Goal: Information Seeking & Learning: Learn about a topic

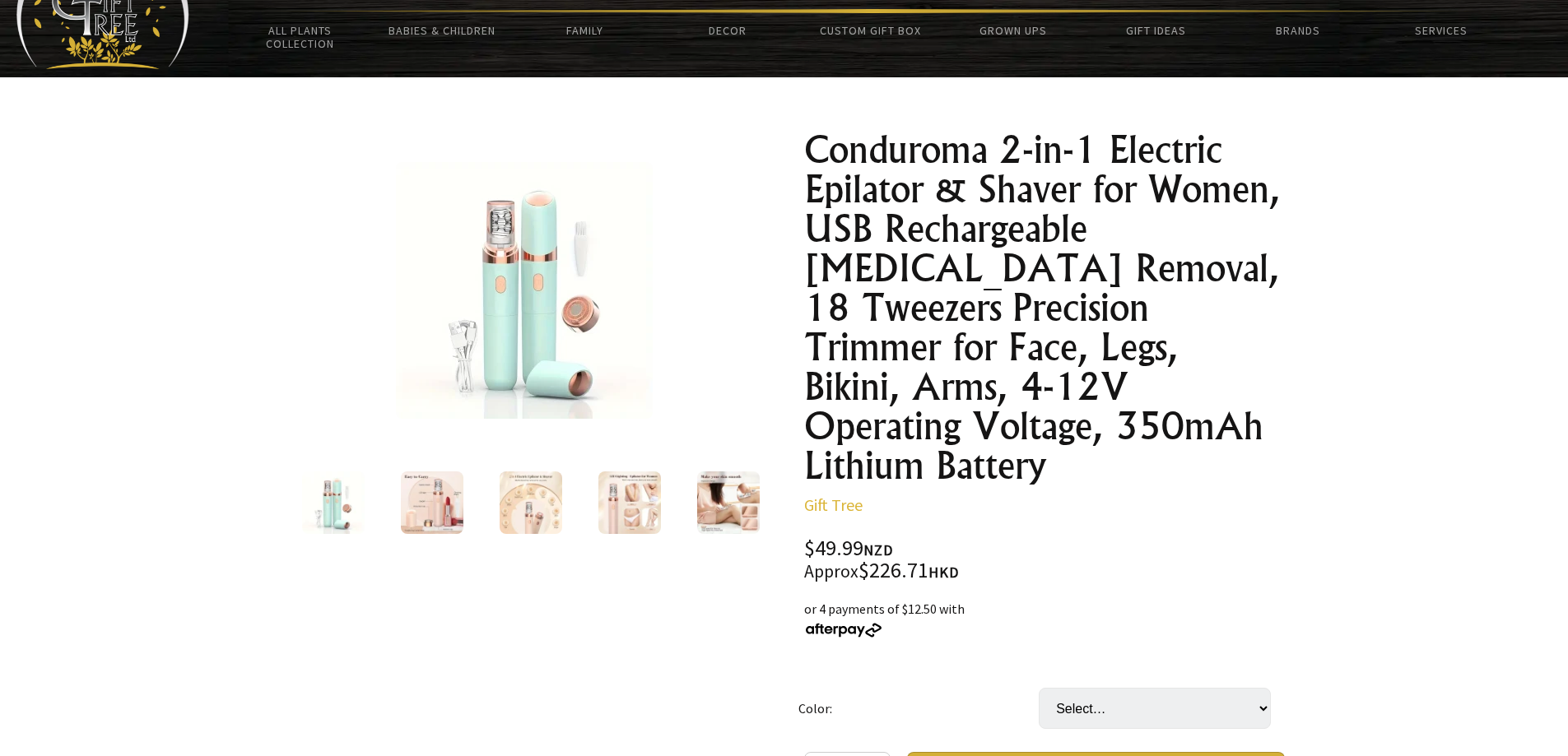
scroll to position [82, 0]
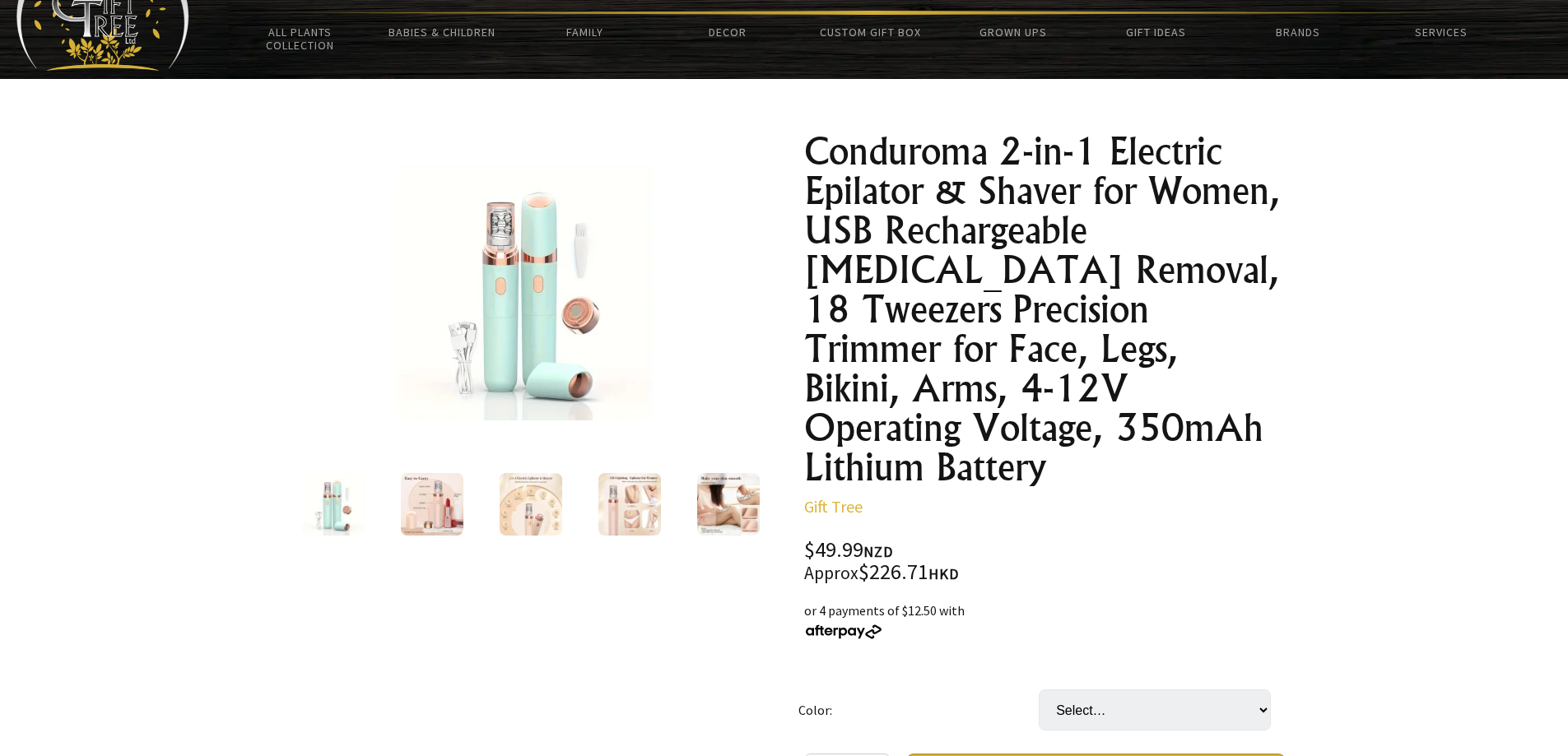
click at [611, 507] on img at bounding box center [630, 505] width 63 height 63
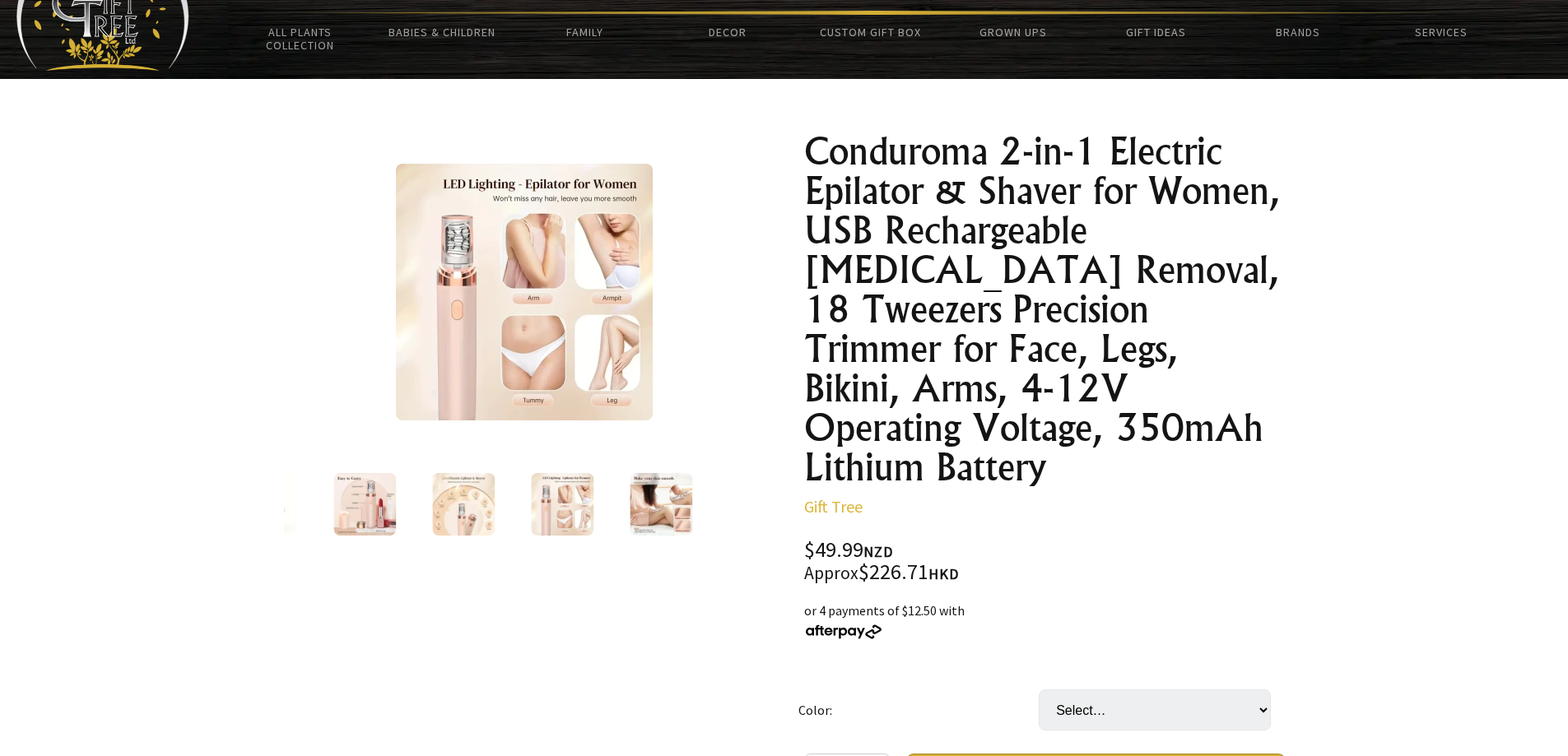
click at [432, 517] on img at bounding box center [463, 505] width 63 height 63
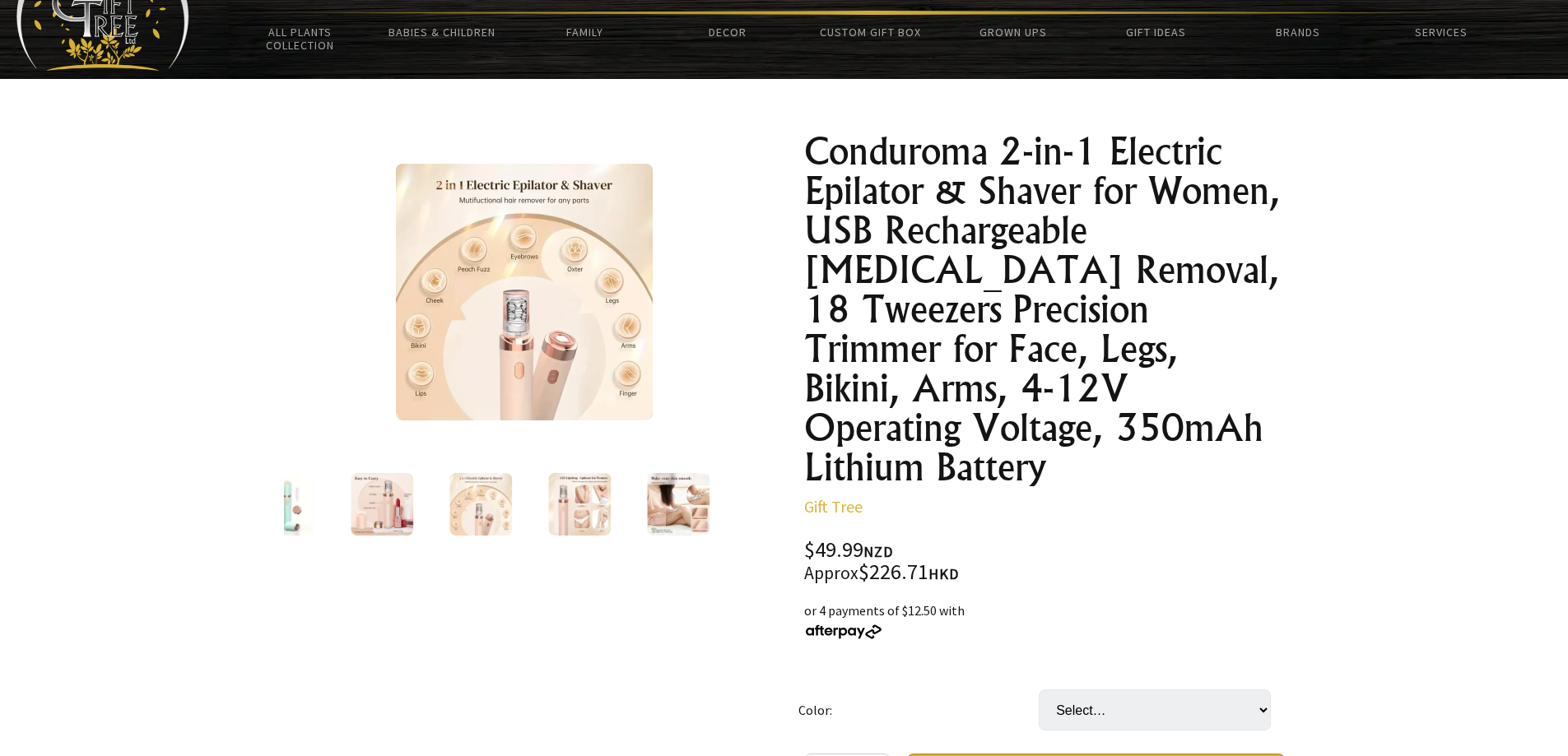
click at [380, 511] on img at bounding box center [382, 505] width 63 height 63
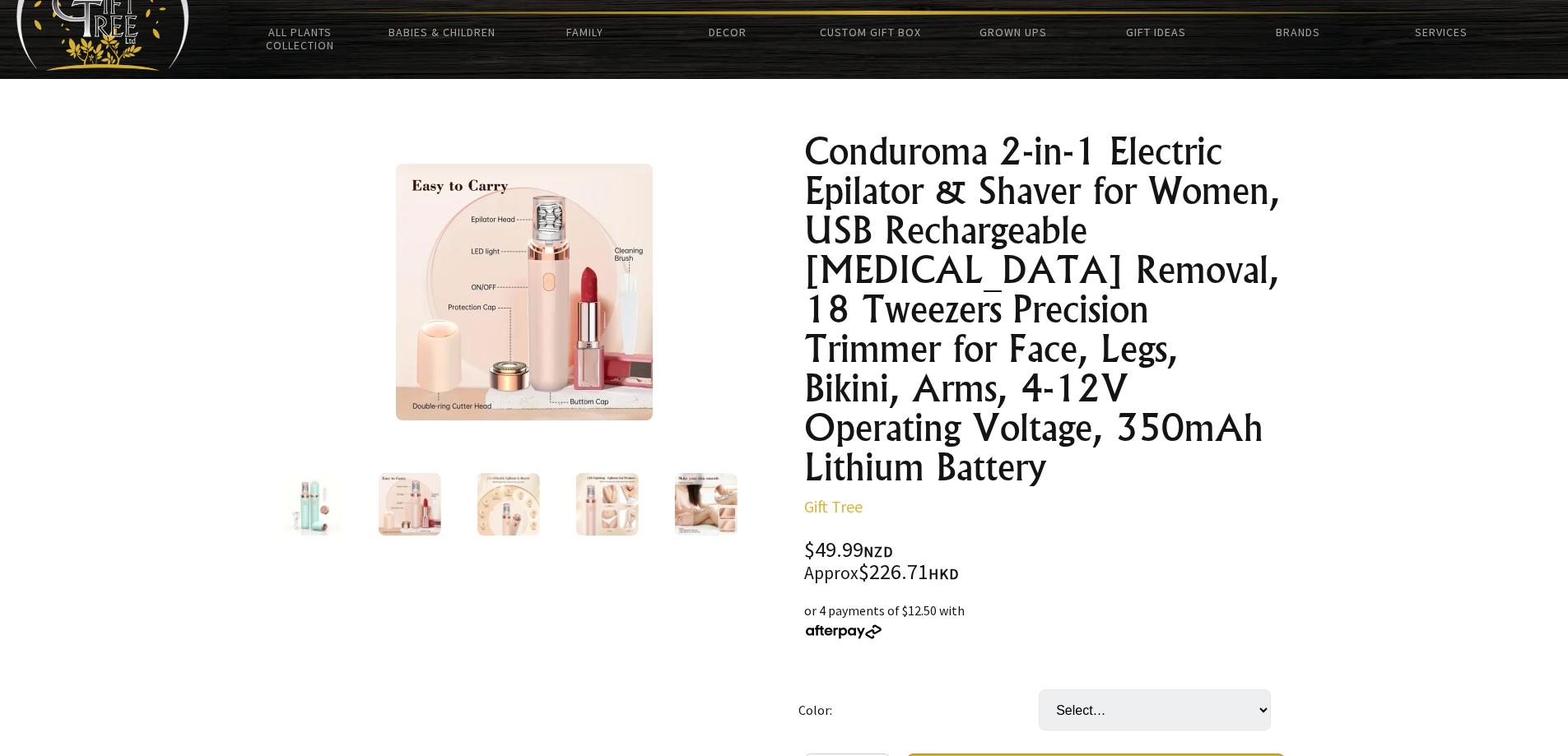
click at [726, 508] on img at bounding box center [706, 505] width 63 height 63
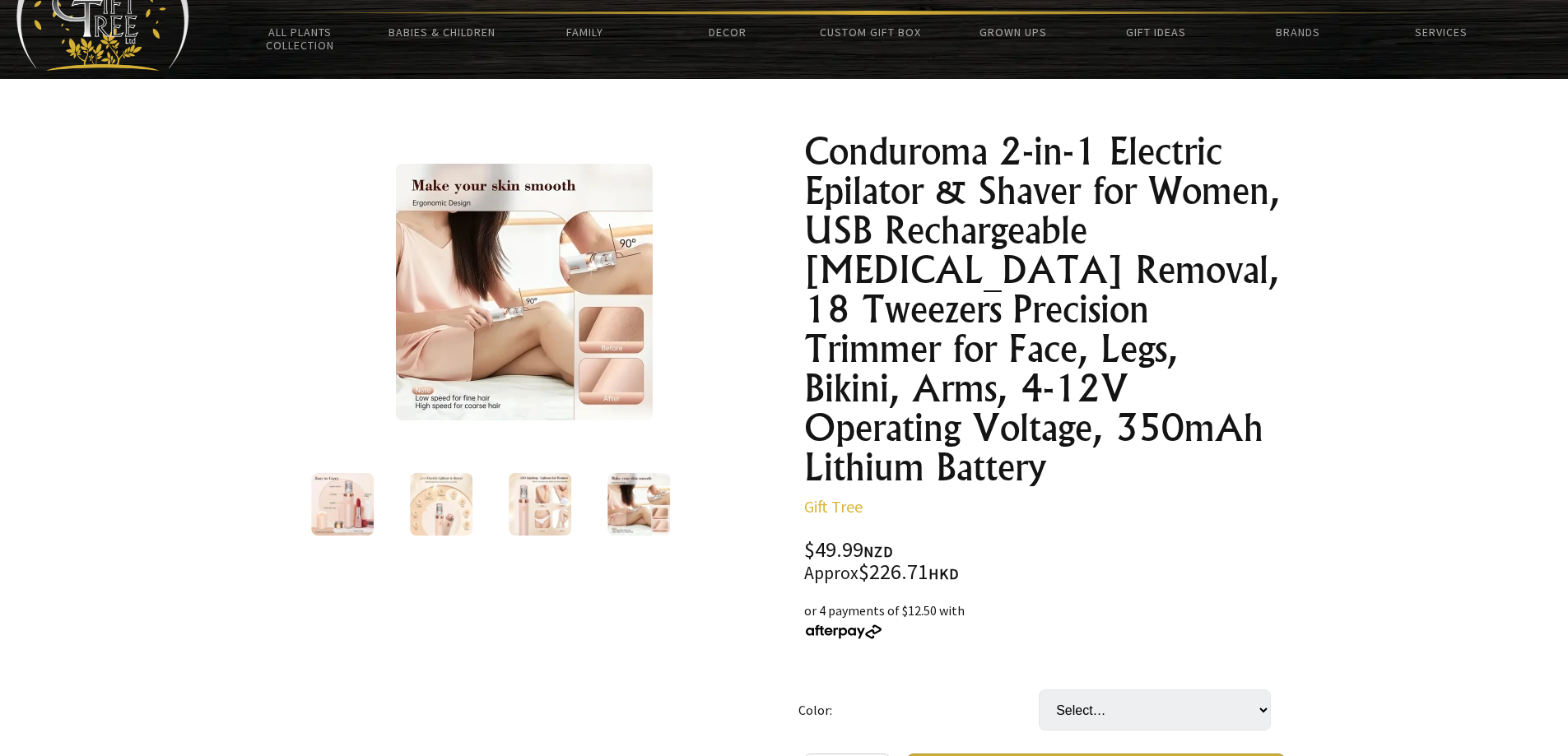
click at [341, 523] on img at bounding box center [343, 505] width 63 height 63
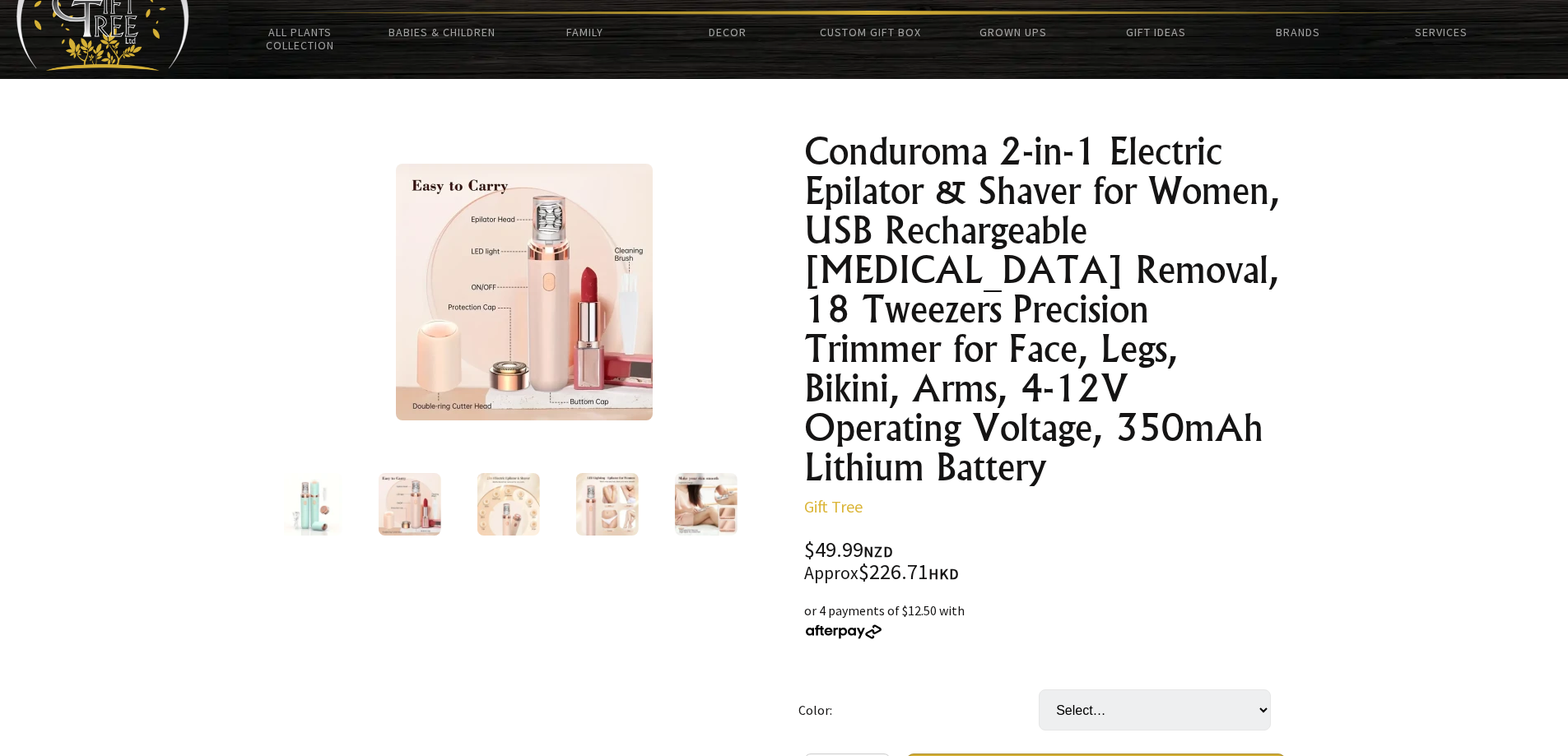
click at [324, 502] on img at bounding box center [310, 505] width 63 height 63
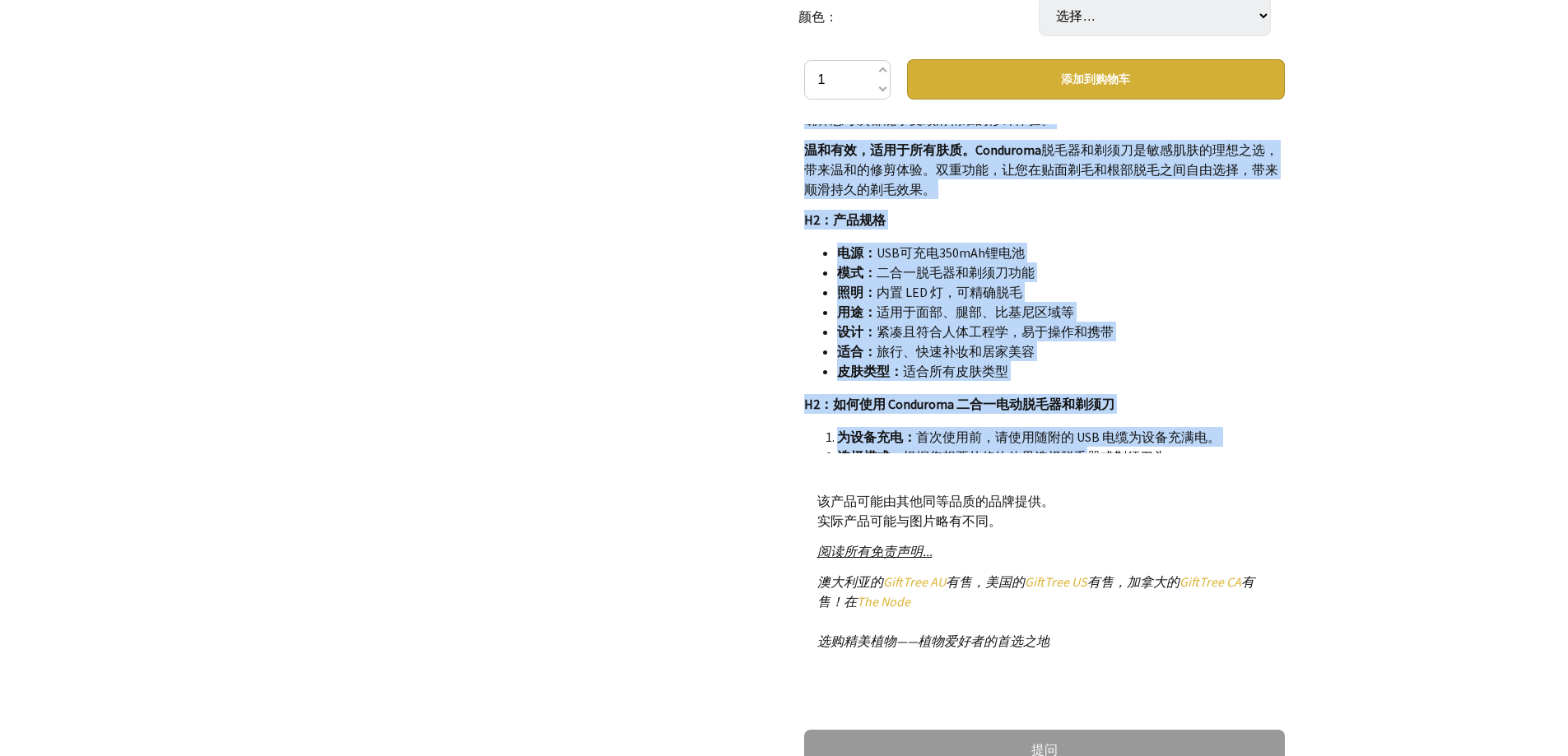
scroll to position [5924, 0]
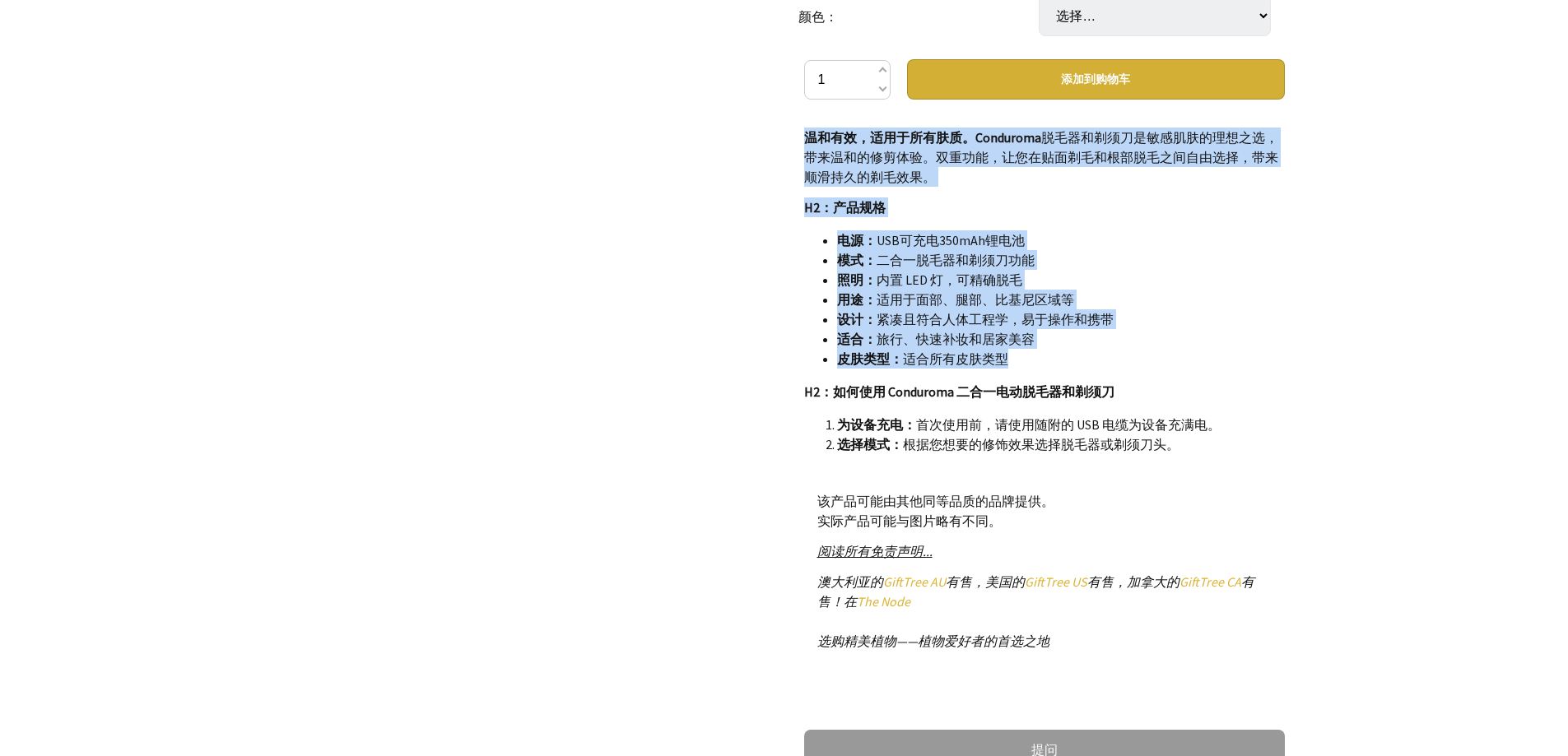
drag, startPoint x: 882, startPoint y: 296, endPoint x: 1114, endPoint y: 263, distance: 234.3
click at [1114, 263] on div "警告：请勿用于受刺激的皮肤、开放性伤口或正在出现痘痘的情况。如果出现皮肤刺激，请停止使用。 Conduroma 女士二合一电动脱毛器和剃须刀， 助您拥有光滑无…" at bounding box center [1044, 288] width 481 height 329
copy div "loremipsumdol， sitametcons 。adipi ELI seddoe temporincid，utlabor、et、doloremagna…"
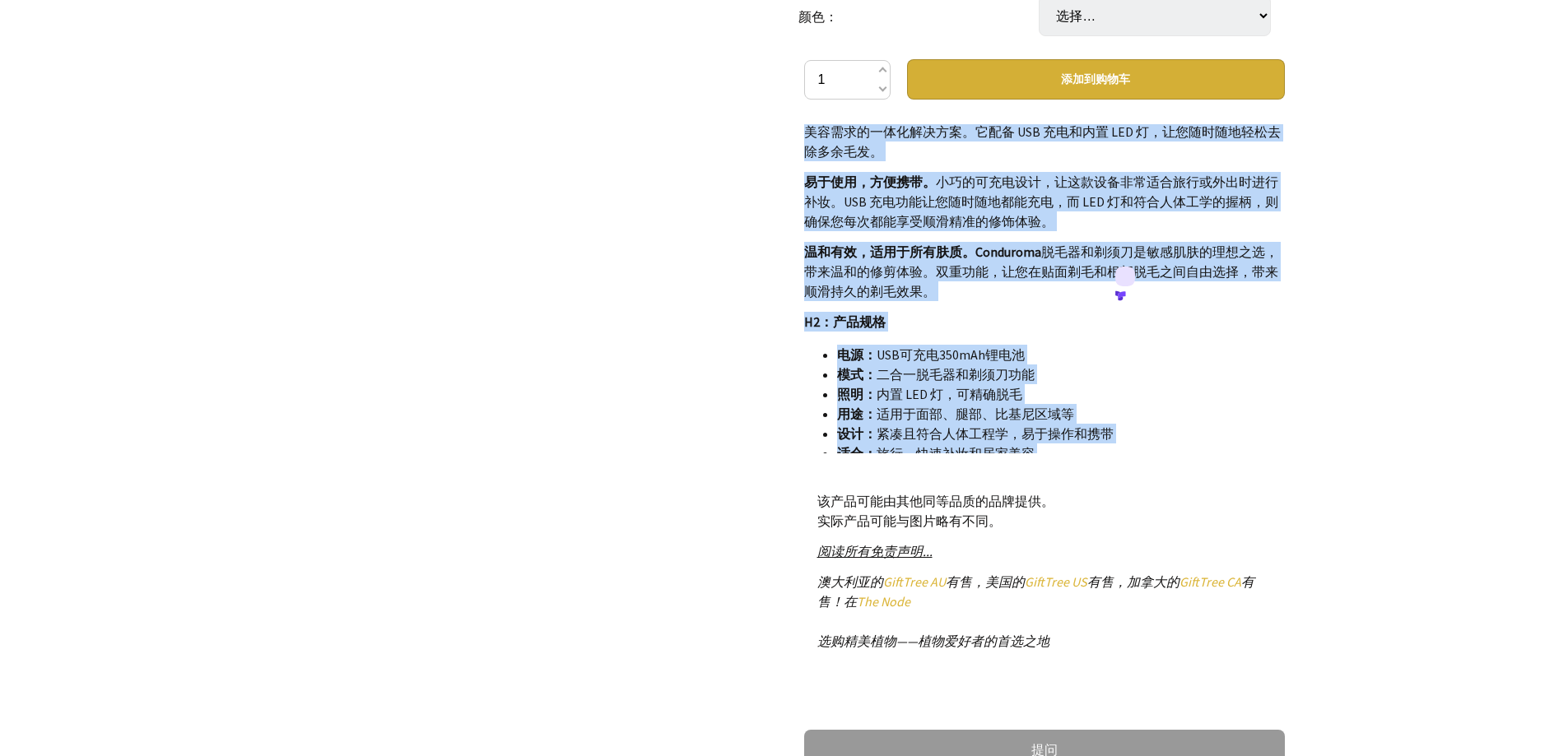
scroll to position [5722, 0]
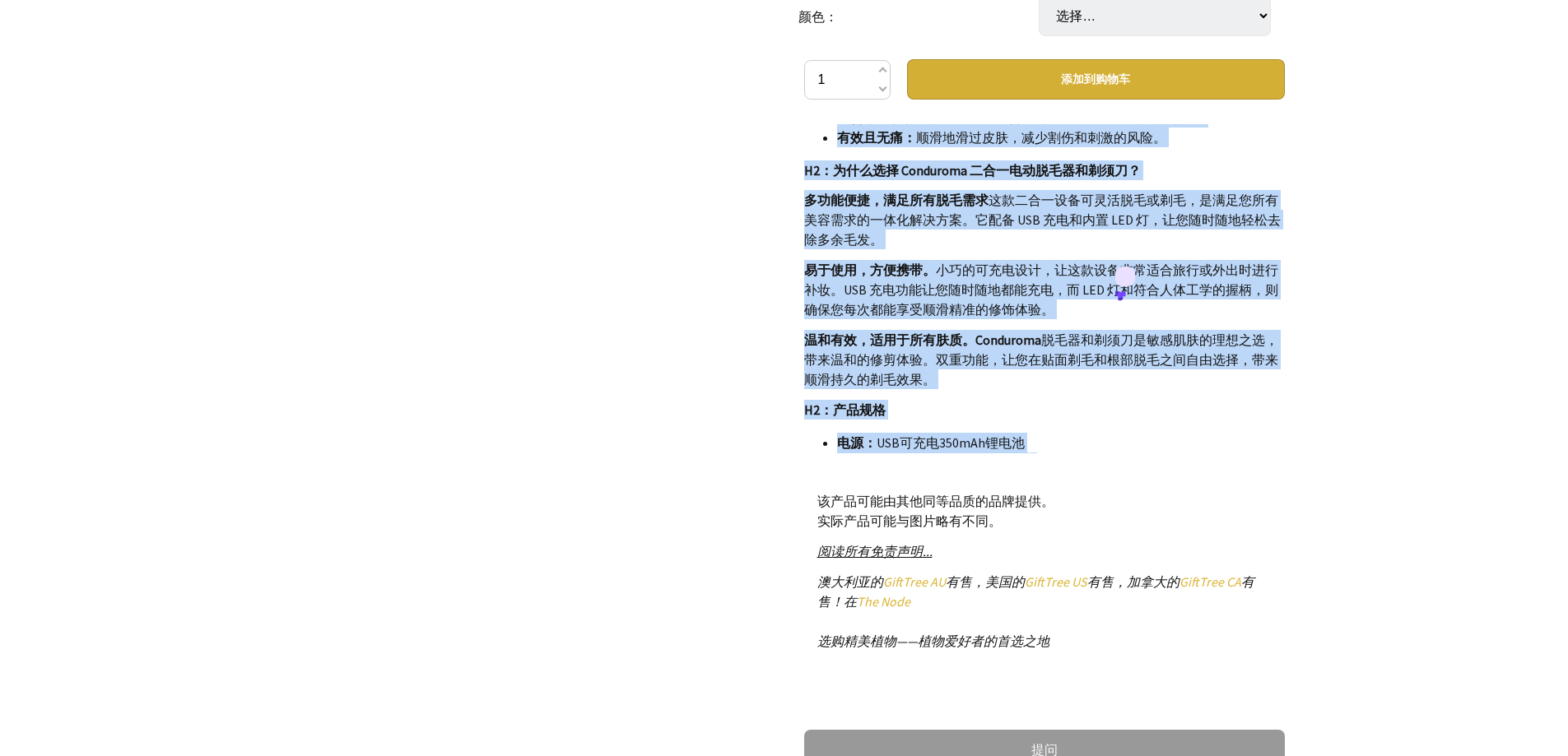
click at [1059, 453] on li "模式： 二合一脱毛器和剃须刀功能" at bounding box center [1060, 462] width 447 height 20
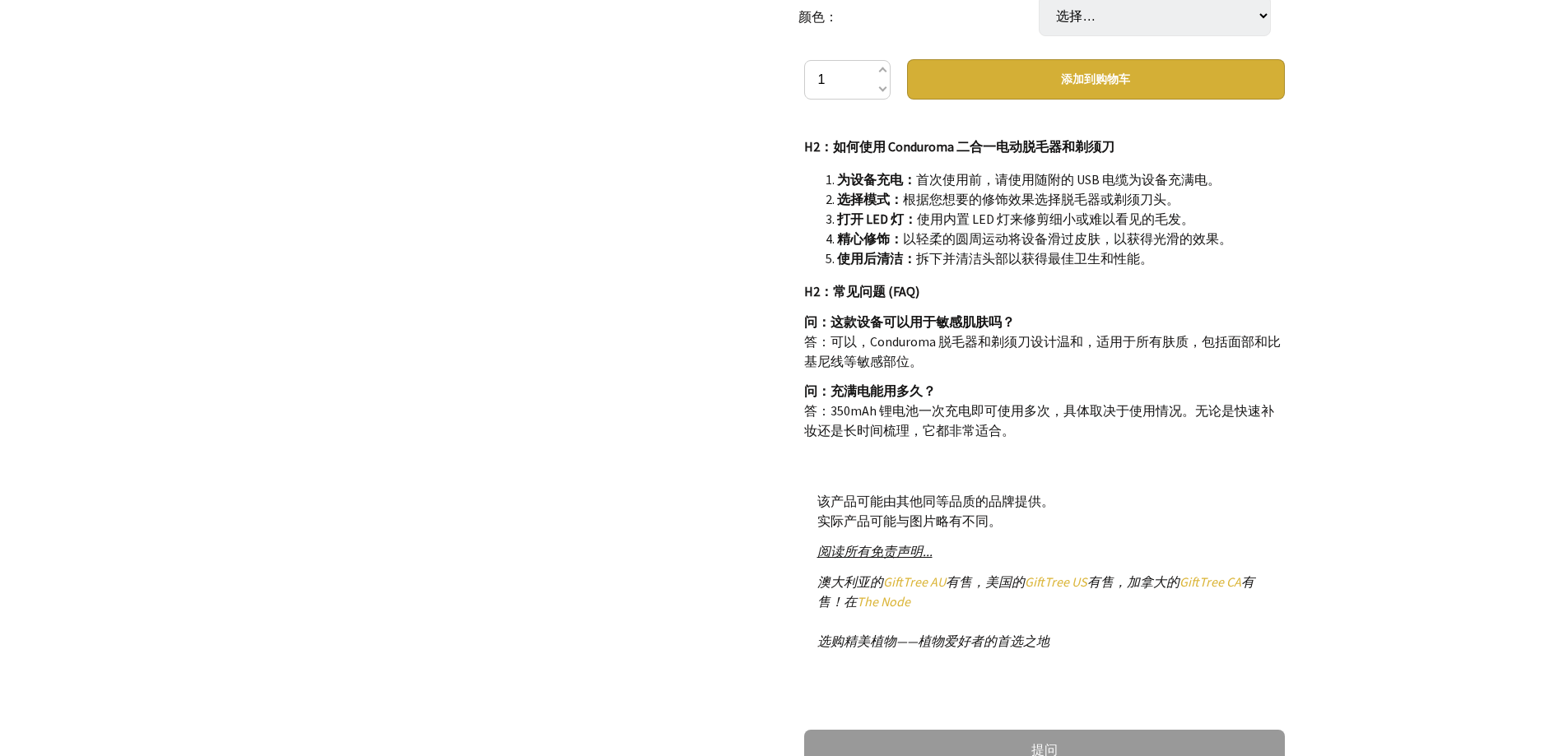
scroll to position [6215, 0]
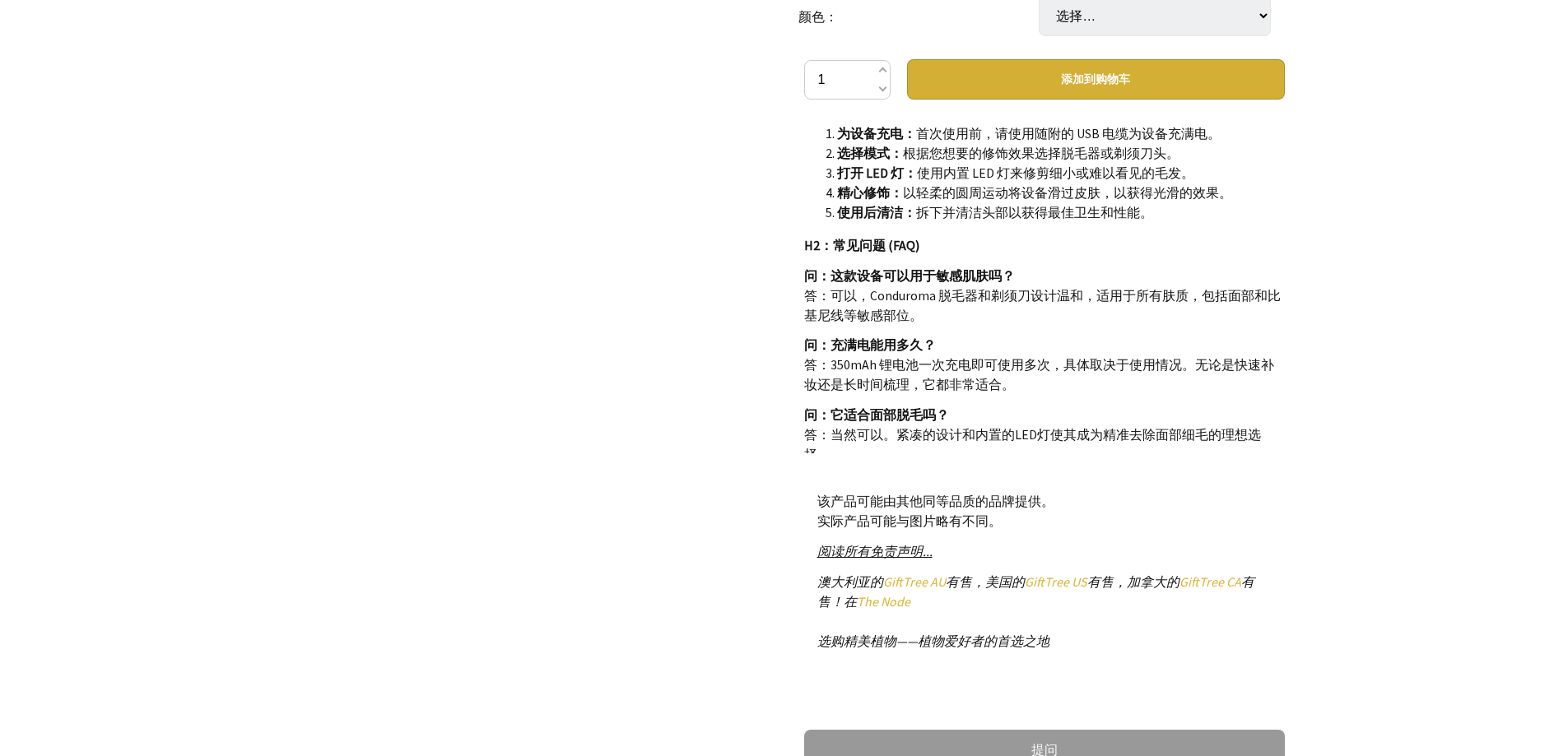
drag, startPoint x: 833, startPoint y: 168, endPoint x: 936, endPoint y: 202, distance: 108.5
click at [936, 266] on p "问：这款设备可以用于敏感肌肤吗？ 答：可以，Conduroma 脱毛器和剃须刀设计温和，适用于所有肤质，包括面部和比基尼线等敏感部位。" at bounding box center [1044, 296] width 481 height 59
copy p "这款设备可以用于敏感肌肤吗？ 答：可以，Conduroma 脱毛器和剃须刀设计温和，适用于所有肤质，包括面部和比基尼线等敏感部位。"
drag, startPoint x: 829, startPoint y: 238, endPoint x: 1060, endPoint y: 278, distance: 234.4
click at [1060, 335] on p "问：充满电能用多久？ 答：350mAh 锂电池一次充电即可使用多次，具体取决于使用情况。无论是快速补妆还是长时间梳理，它都非常适合。" at bounding box center [1044, 364] width 481 height 59
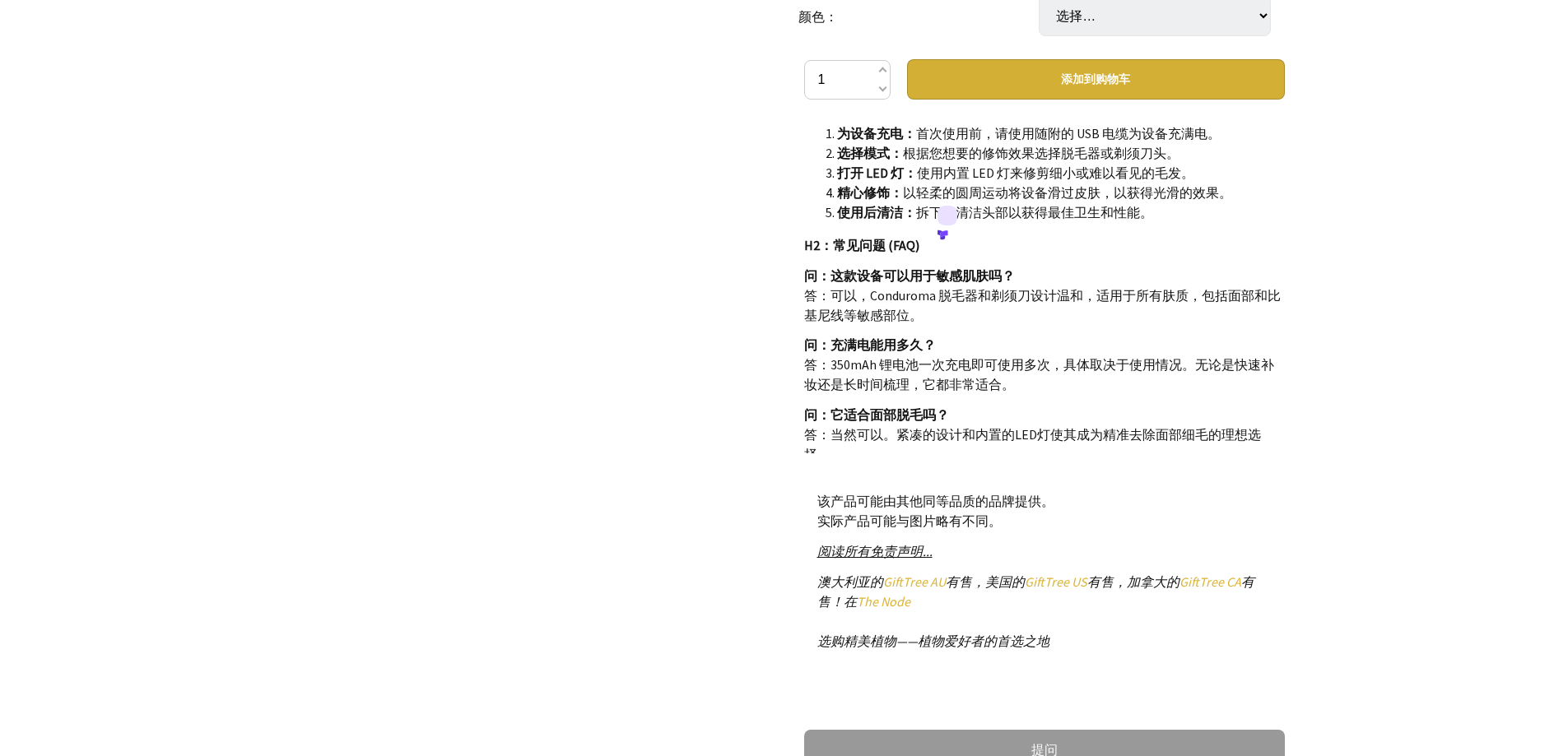
copy p "充满电能用多久？ 答：350mAh 锂电池一次充电即可使用多次，具体取决于使用情况。无论是快速补妆还是长时间梳理，它都非常适合。"
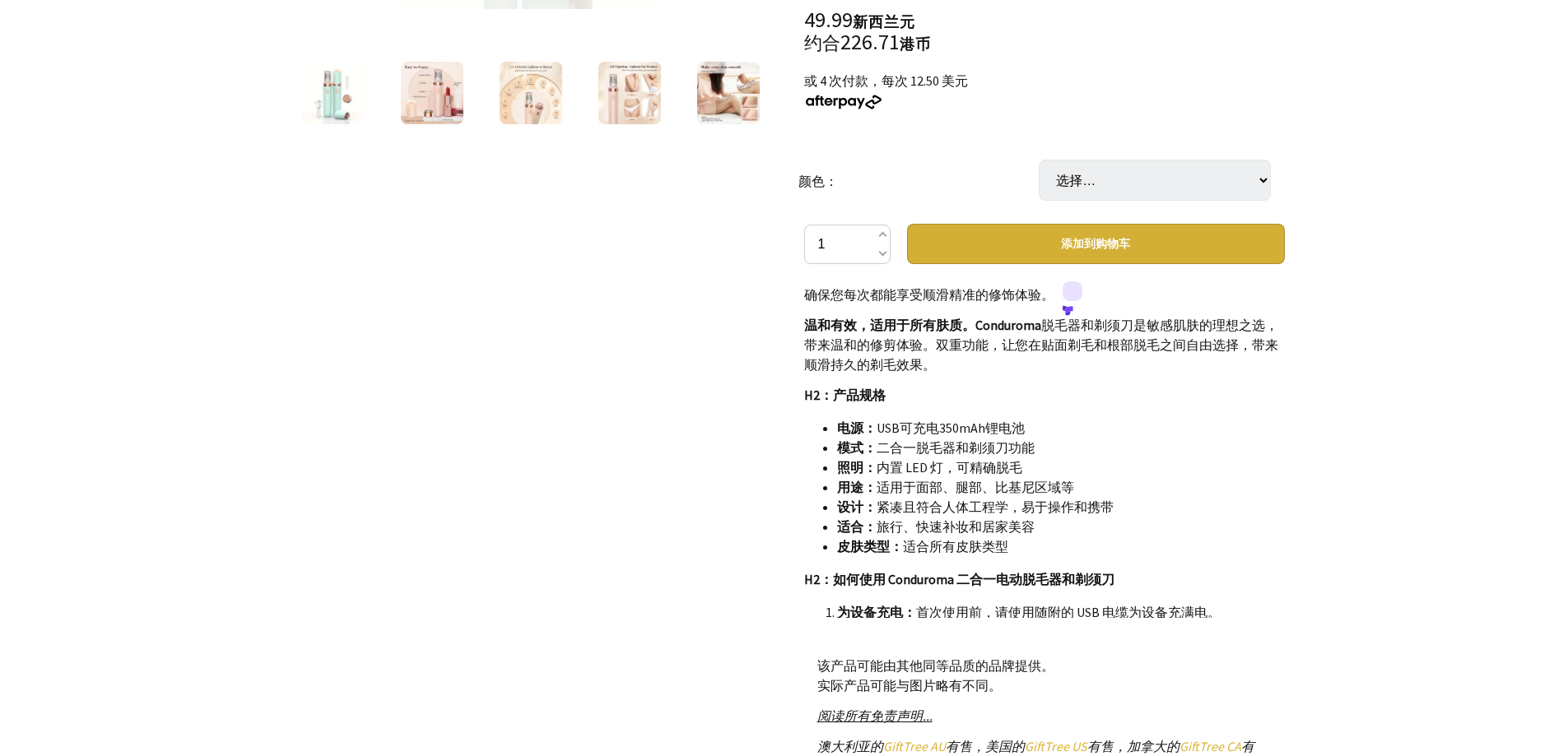
scroll to position [5887, 0]
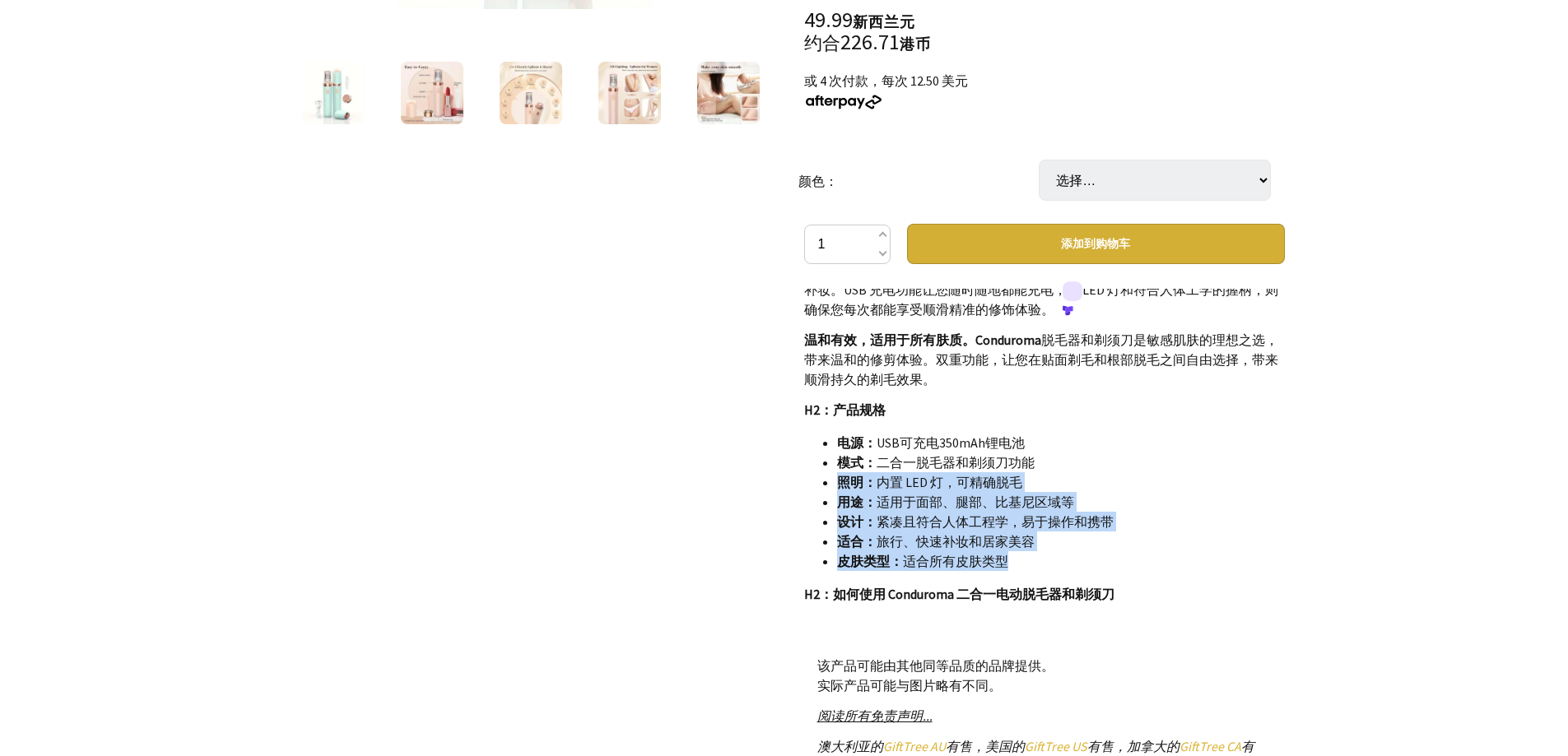
drag, startPoint x: 840, startPoint y: 377, endPoint x: 1088, endPoint y: 453, distance: 259.4
click at [1088, 453] on ul "电源： USB可充电350mAh锂电池 模式： 二合一脱毛器和剃须刀功能 照明： 内置 LED 灯，可精确脱毛 用途： 适用于面部、腿部、比基尼区域等 设计：…" at bounding box center [1044, 501] width 481 height 139
copy ul "照明： 内置 LED 灯，可精确脱毛 用途： 适用于面部、腿部、比基尼区域等 设计： 紧凑且符合人体工程学，易于操作和携带 适合： 旅行、快速补妆和居家美容 …"
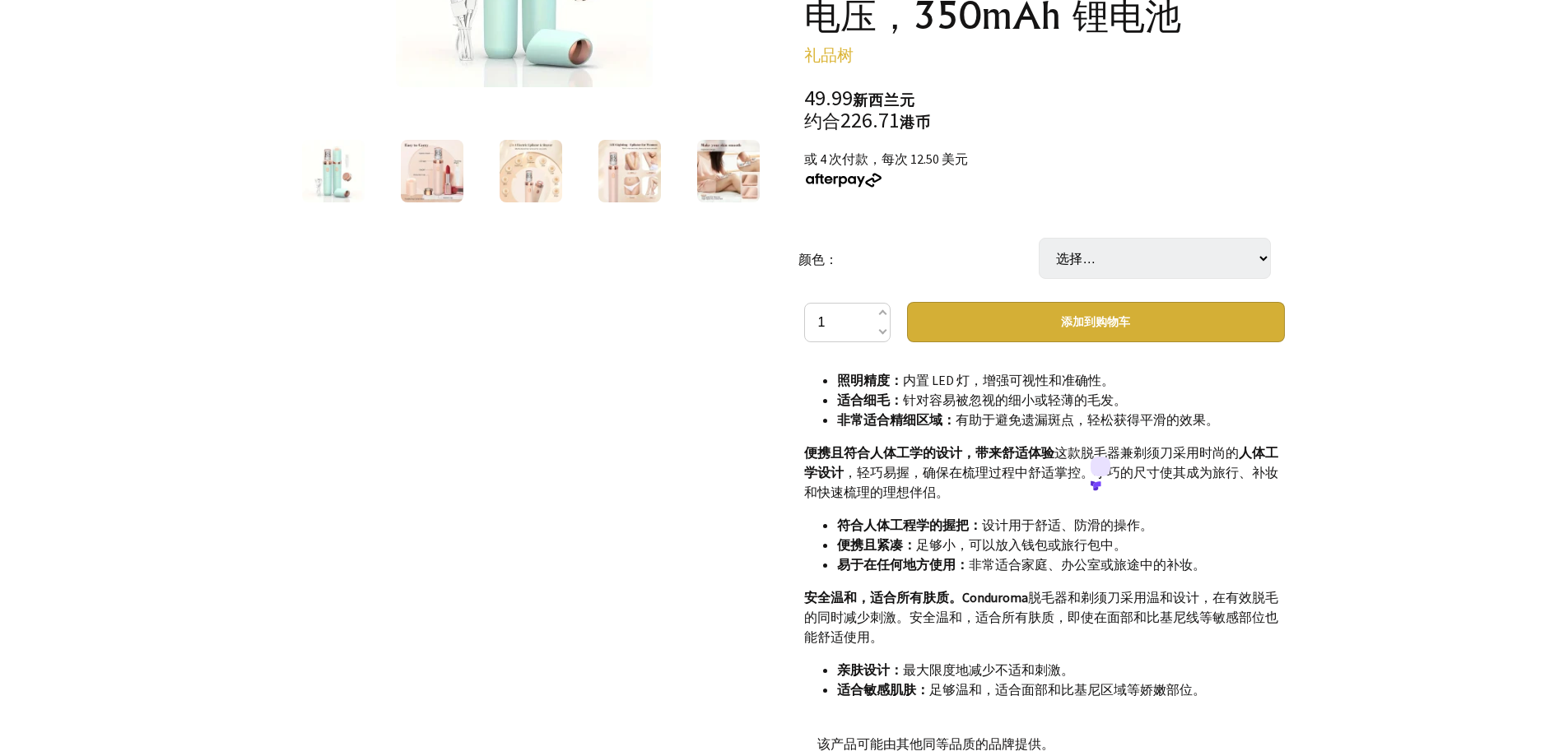
scroll to position [82, 0]
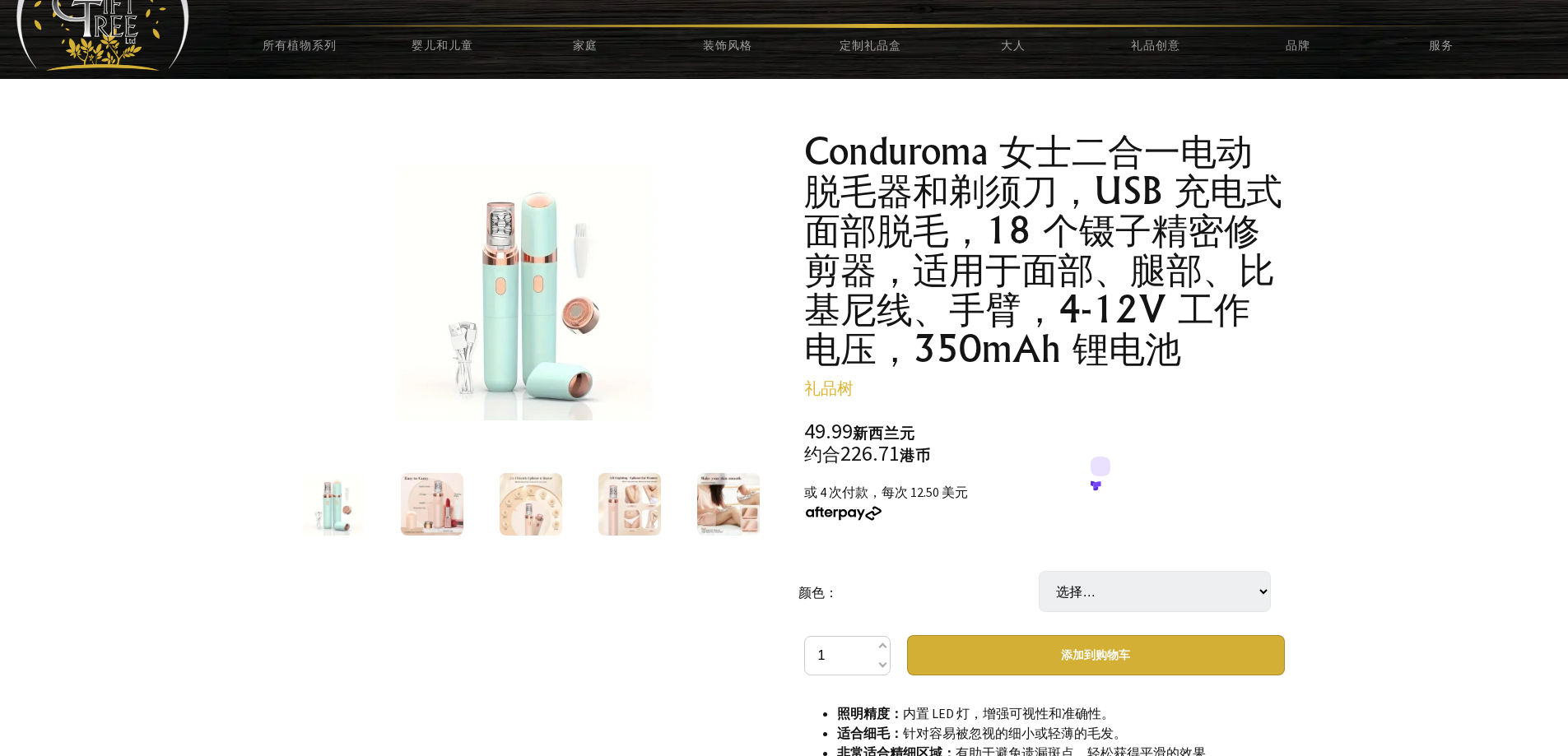
click at [352, 512] on img at bounding box center [333, 505] width 63 height 63
click at [716, 495] on img at bounding box center [728, 505] width 63 height 63
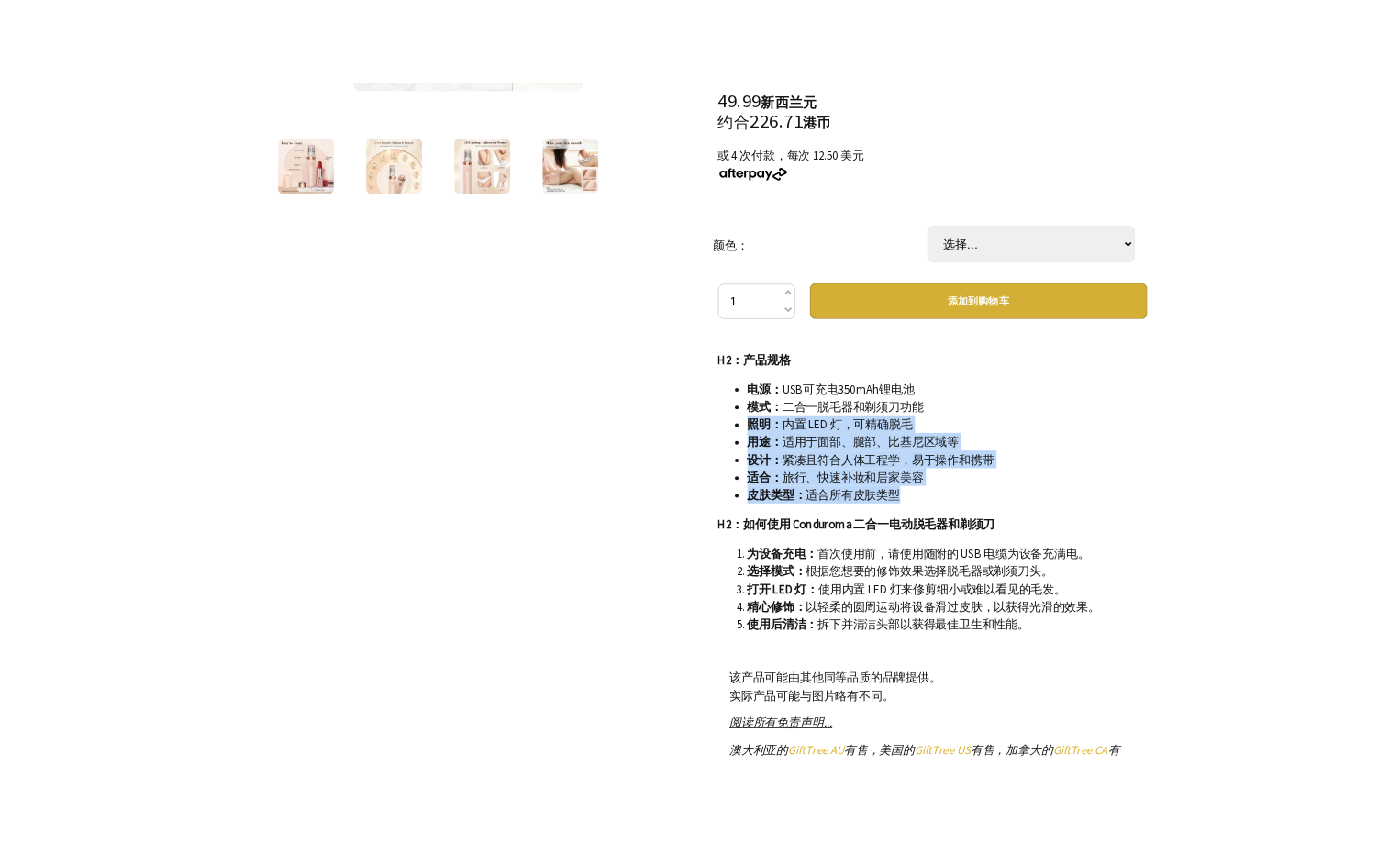
scroll to position [6380, 0]
